Goal: Find specific page/section: Find specific page/section

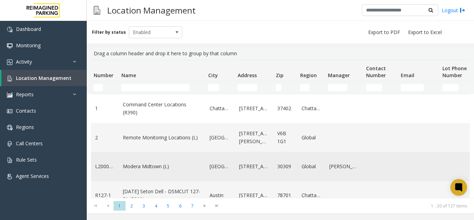
click at [182, 170] on td "Modera Midtown (L)" at bounding box center [162, 166] width 87 height 29
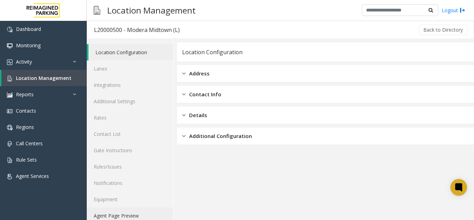
click at [140, 217] on link "Agent Page Preview" at bounding box center [130, 215] width 86 height 16
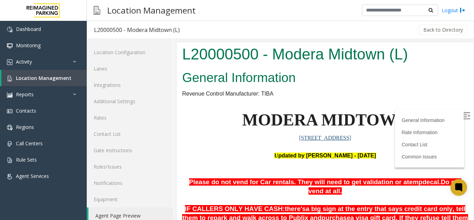
click at [464, 116] on img at bounding box center [467, 115] width 7 height 7
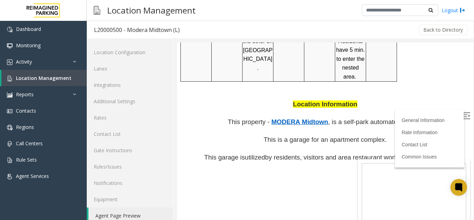
scroll to position [625, 0]
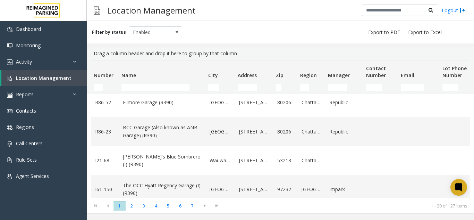
scroll to position [139, 0]
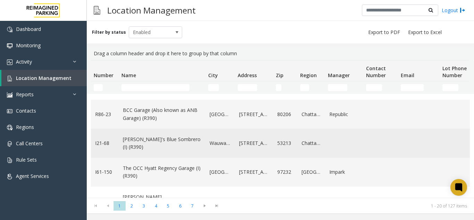
click at [198, 138] on td "[PERSON_NAME]'s Blue Sombrero (I) (R390)" at bounding box center [162, 142] width 87 height 29
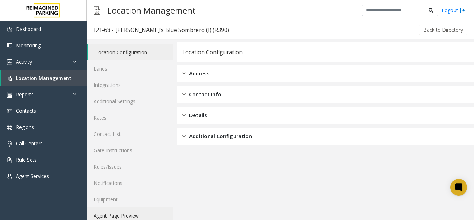
click at [144, 215] on link "Agent Page Preview" at bounding box center [130, 215] width 86 height 16
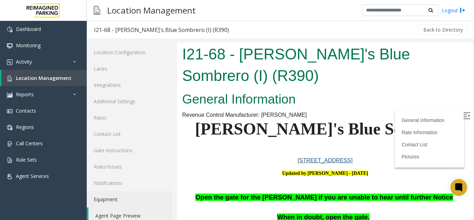
click at [463, 114] on label at bounding box center [468, 116] width 10 height 10
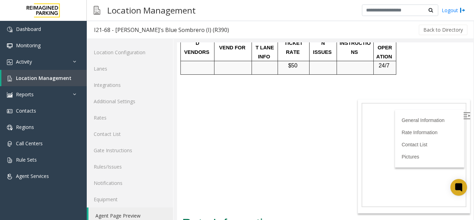
scroll to position [486, 0]
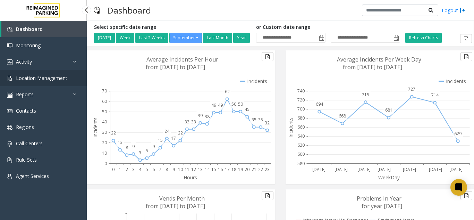
click at [48, 78] on span "Location Management" at bounding box center [41, 78] width 51 height 7
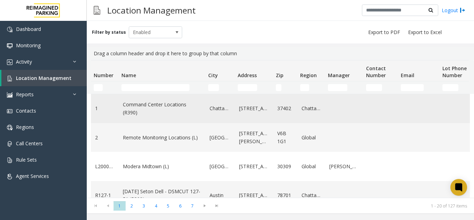
click at [173, 104] on link "Command Center Locations (R390)" at bounding box center [162, 109] width 78 height 16
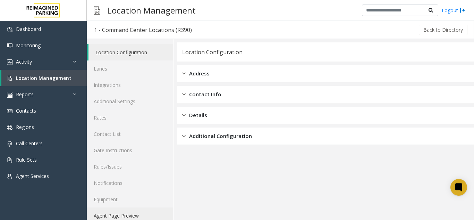
click at [134, 213] on link "Agent Page Preview" at bounding box center [130, 215] width 86 height 16
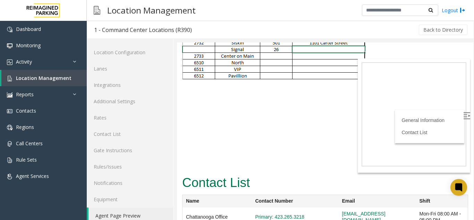
scroll to position [1469, 0]
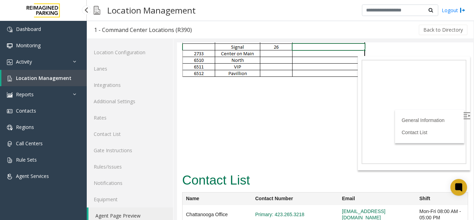
click at [43, 82] on link "Location Management" at bounding box center [43, 78] width 85 height 16
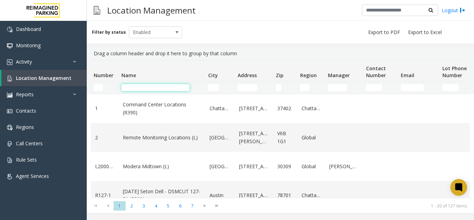
click at [147, 90] on input "Name Filter" at bounding box center [156, 87] width 68 height 7
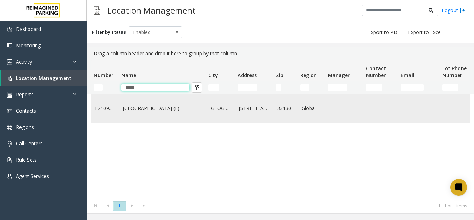
type input "*****"
click at [155, 98] on td "Brickell City Centre (L)" at bounding box center [162, 108] width 87 height 29
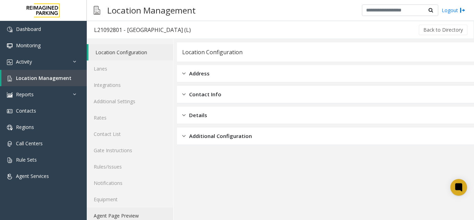
click at [131, 218] on link "Agent Page Preview" at bounding box center [130, 215] width 86 height 16
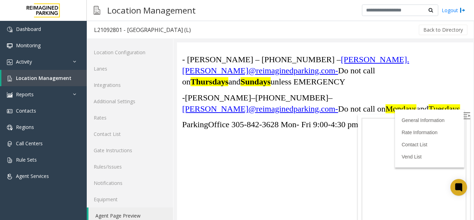
scroll to position [2118, 0]
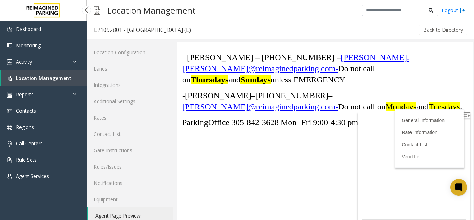
click at [56, 77] on span "Location Management" at bounding box center [44, 78] width 56 height 7
